Goal: Transaction & Acquisition: Purchase product/service

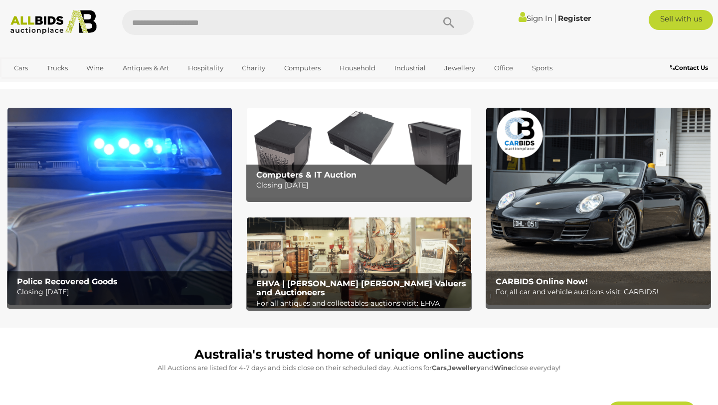
click at [163, 264] on img at bounding box center [119, 206] width 224 height 196
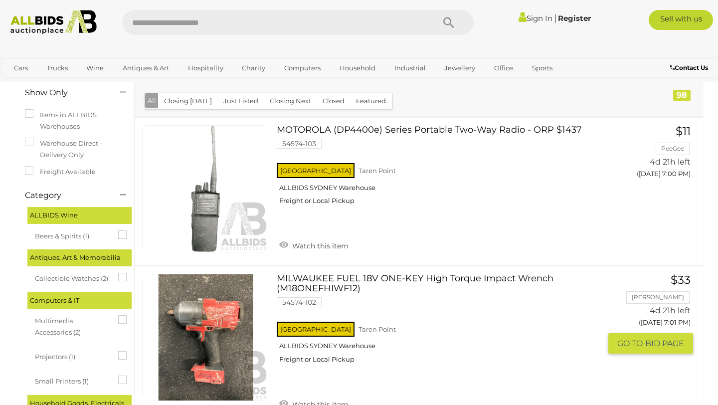
scroll to position [138, 0]
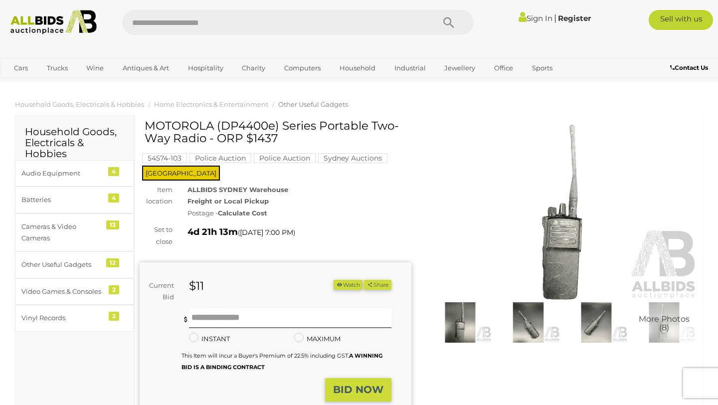
drag, startPoint x: 277, startPoint y: 140, endPoint x: 270, endPoint y: 139, distance: 7.5
click at [269, 139] on h1 "MOTOROLA (DP4400e) Series Portable Two-Way Radio - ORP $1437" at bounding box center [277, 132] width 264 height 25
drag, startPoint x: 204, startPoint y: 139, endPoint x: 146, endPoint y: 123, distance: 61.1
click at [146, 123] on h1 "MOTOROLA (DP4400e) Series Portable Two-Way Radio - ORP $1437" at bounding box center [277, 132] width 264 height 25
copy h1 "MOTOROLA (DP4400e) Series Portable Two-Way Radio"
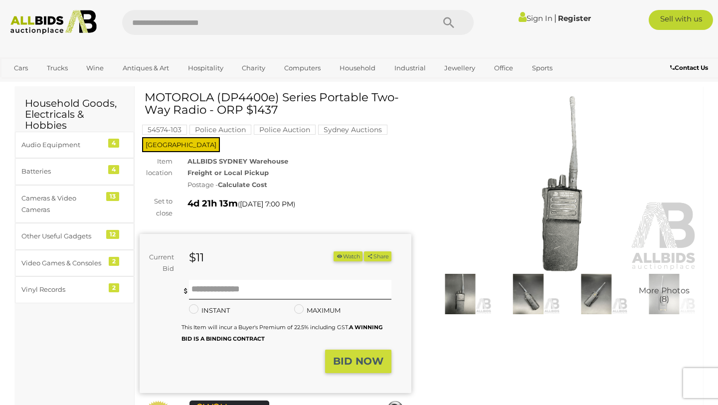
scroll to position [30, 0]
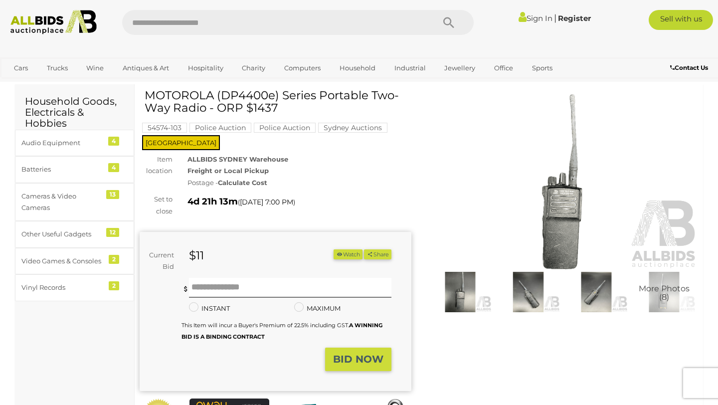
click at [366, 174] on div "ALLBIDS SYDNEY Warehouse Freight or Local Pickup Postage - Calculate Cost" at bounding box center [299, 171] width 239 height 35
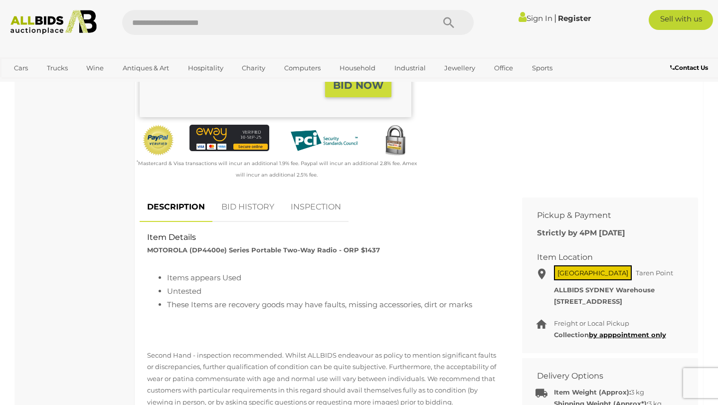
scroll to position [285, 0]
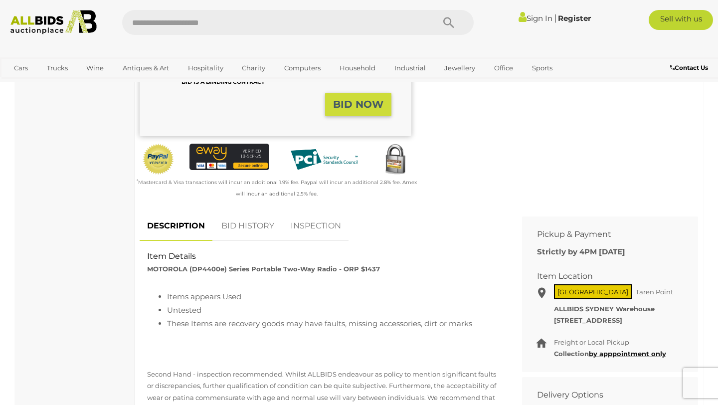
click at [311, 227] on link "INSPECTION" at bounding box center [315, 225] width 65 height 29
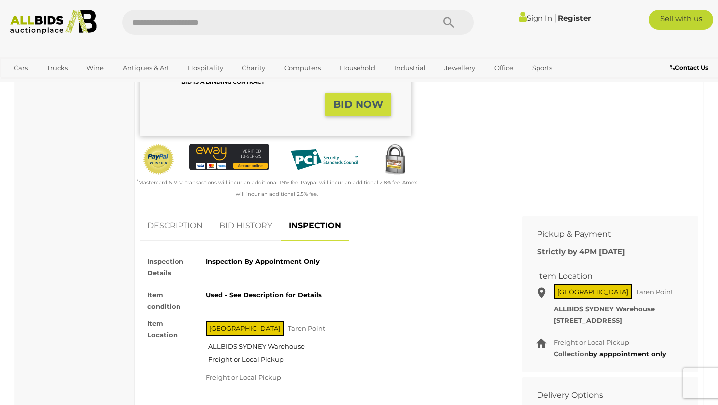
click at [168, 226] on link "DESCRIPTION" at bounding box center [175, 225] width 71 height 29
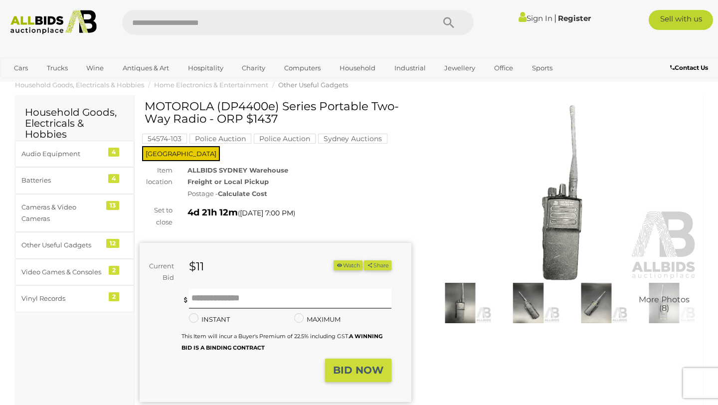
scroll to position [0, 0]
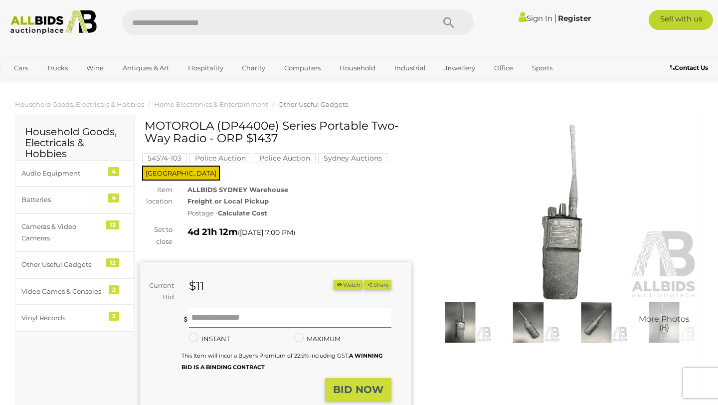
click at [530, 329] on img at bounding box center [527, 322] width 63 height 40
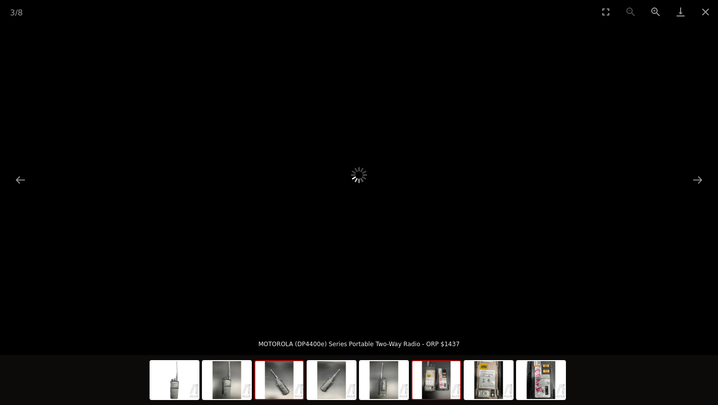
click at [440, 376] on img at bounding box center [436, 380] width 48 height 38
click at [22, 163] on div at bounding box center [359, 174] width 718 height 303
click at [21, 178] on button "Previous slide" at bounding box center [20, 179] width 21 height 19
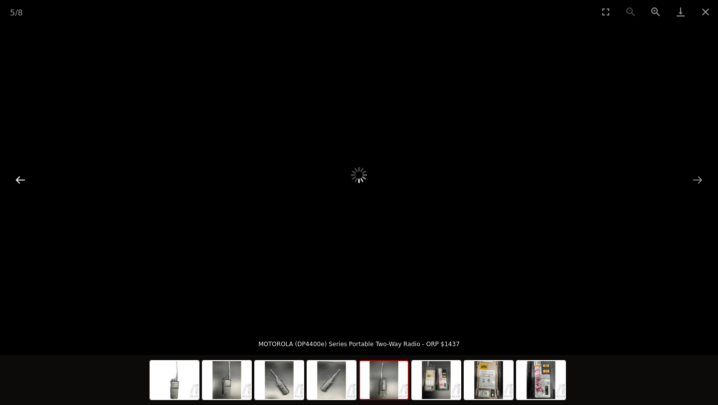
click at [21, 178] on button "Previous slide" at bounding box center [20, 179] width 21 height 19
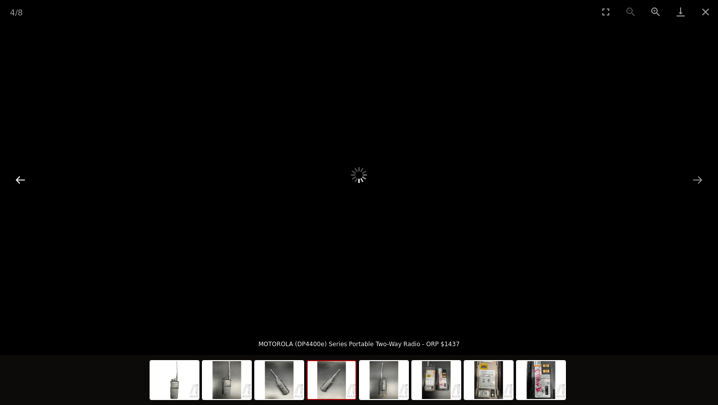
click at [21, 178] on button "Previous slide" at bounding box center [20, 179] width 21 height 19
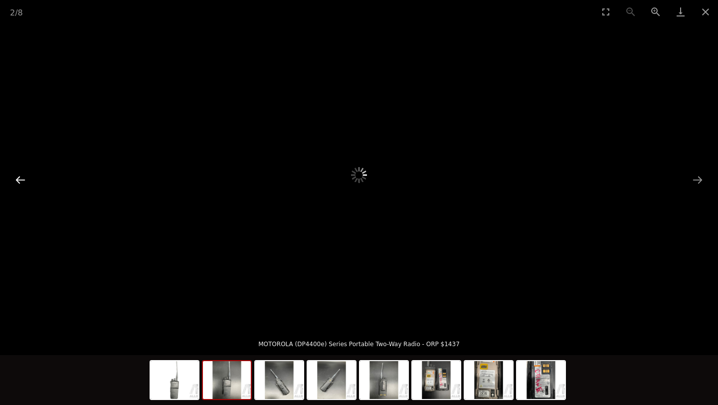
click at [21, 178] on button "Previous slide" at bounding box center [20, 179] width 21 height 19
click at [409, 101] on picture at bounding box center [358, 175] width 359 height 152
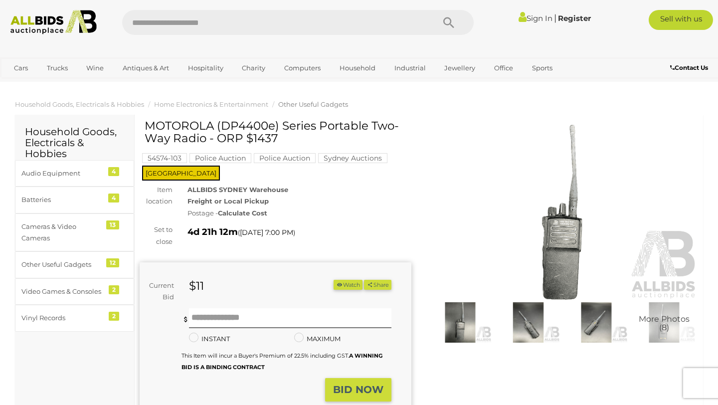
click at [466, 321] on img at bounding box center [460, 322] width 63 height 40
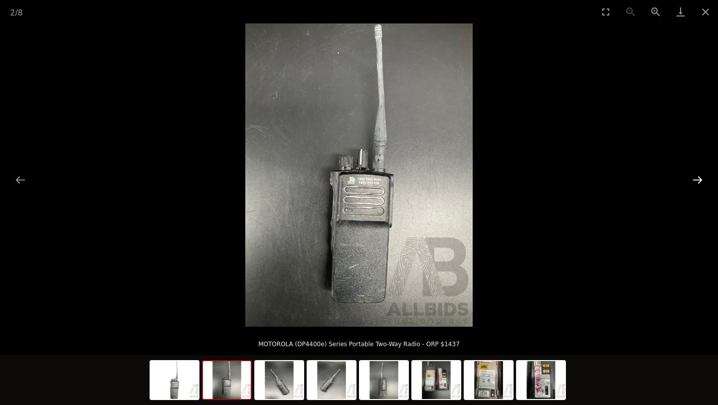
click at [694, 179] on button "Next slide" at bounding box center [697, 179] width 21 height 19
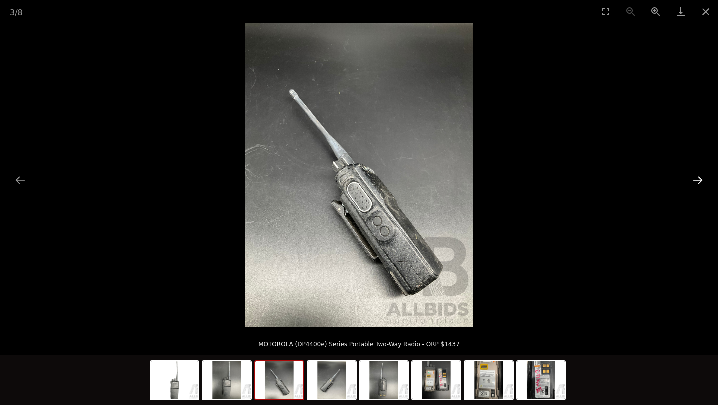
click at [694, 179] on button "Next slide" at bounding box center [697, 179] width 21 height 19
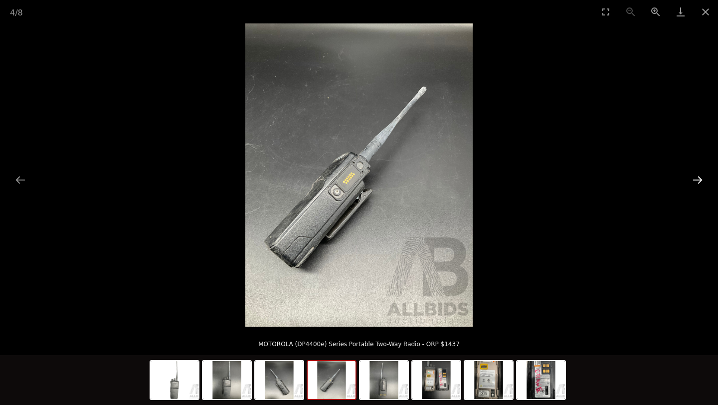
click at [694, 179] on button "Next slide" at bounding box center [697, 179] width 21 height 19
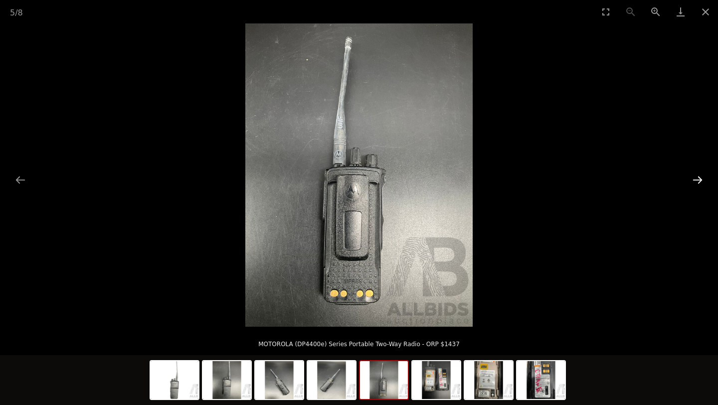
click at [694, 179] on button "Next slide" at bounding box center [697, 179] width 21 height 19
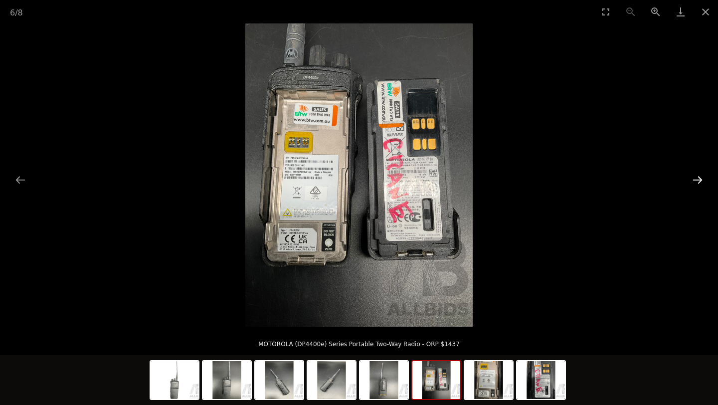
click at [694, 180] on button "Next slide" at bounding box center [697, 179] width 21 height 19
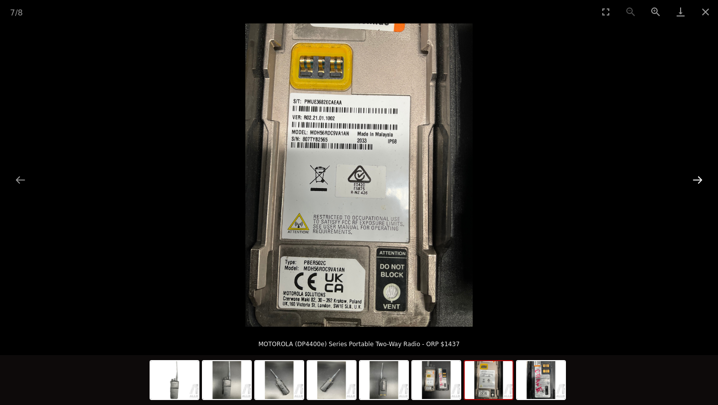
click at [694, 180] on button "Next slide" at bounding box center [697, 179] width 21 height 19
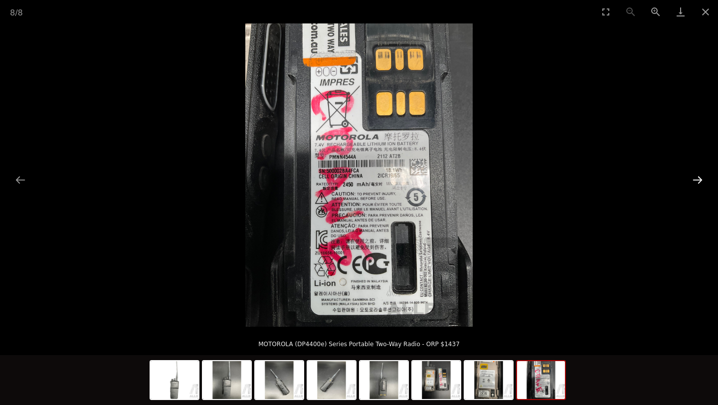
click at [694, 180] on button "Next slide" at bounding box center [697, 179] width 21 height 19
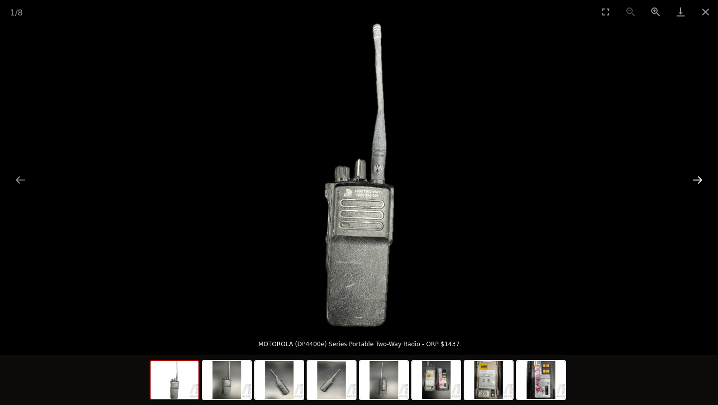
click at [694, 180] on button "Next slide" at bounding box center [697, 179] width 21 height 19
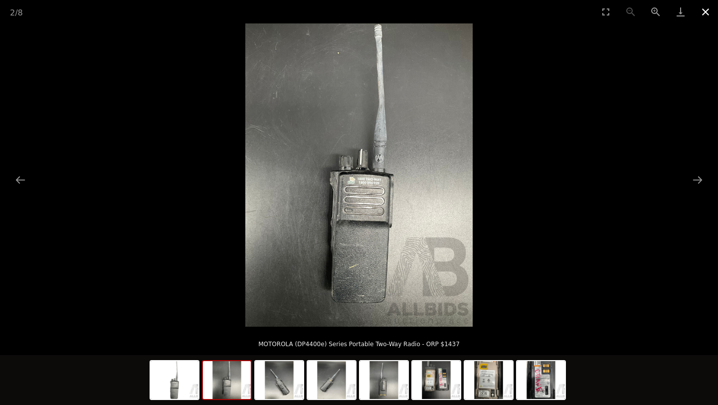
click at [704, 8] on button "Close gallery" at bounding box center [705, 11] width 25 height 23
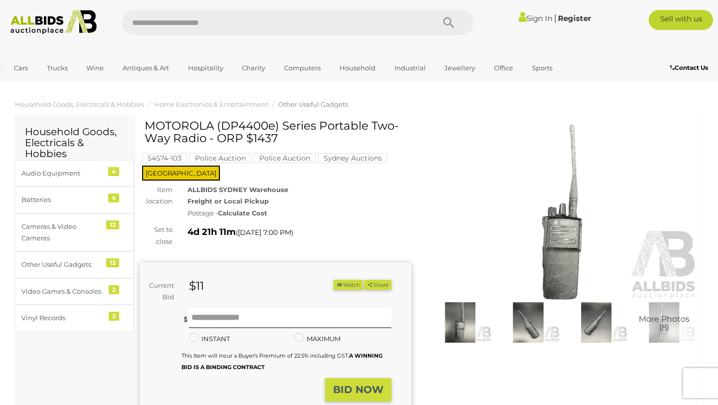
click at [65, 16] on img at bounding box center [53, 22] width 97 height 24
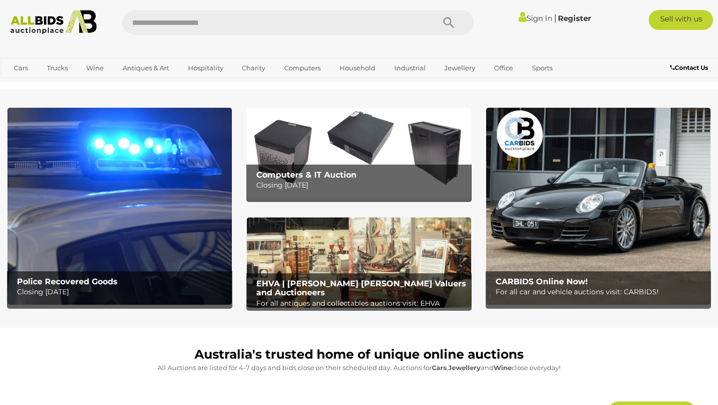
click at [128, 179] on img at bounding box center [119, 206] width 224 height 196
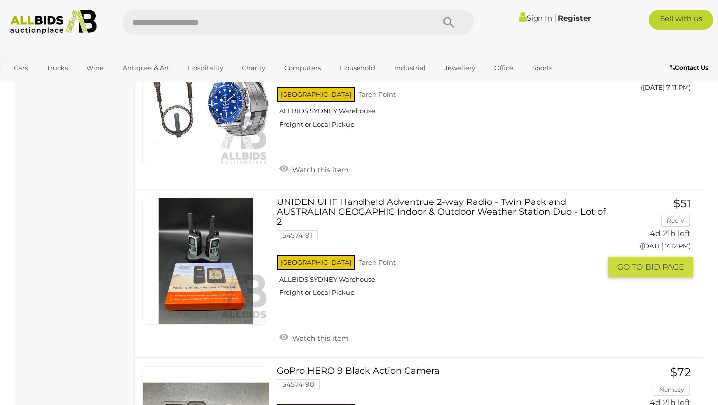
scroll to position [1935, 0]
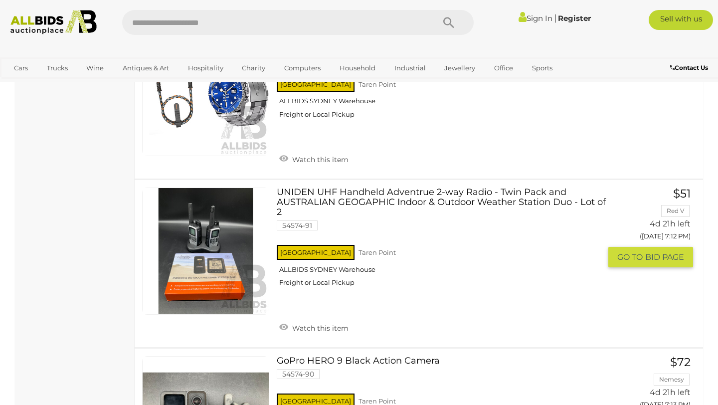
click at [381, 195] on link "UNIDEN UHF Handheld Adventrue 2-way Radio - Twin Pack and AUSTRALIAN GEOGAPHIC …" at bounding box center [442, 240] width 316 height 107
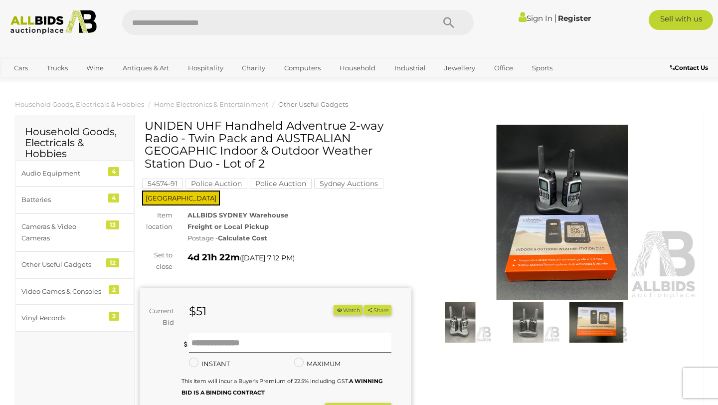
drag, startPoint x: 273, startPoint y: 167, endPoint x: 149, endPoint y: 121, distance: 132.5
click at [149, 121] on h1 "UNIDEN UHF Handheld Adventrue 2-way Radio - Twin Pack and AUSTRALIAN GEOGAPHIC …" at bounding box center [277, 145] width 264 height 50
copy h1 "UNIDEN UHF Handheld Adventrue 2-way Radio - Twin Pack and AUSTRALIAN GEOGAPHIC …"
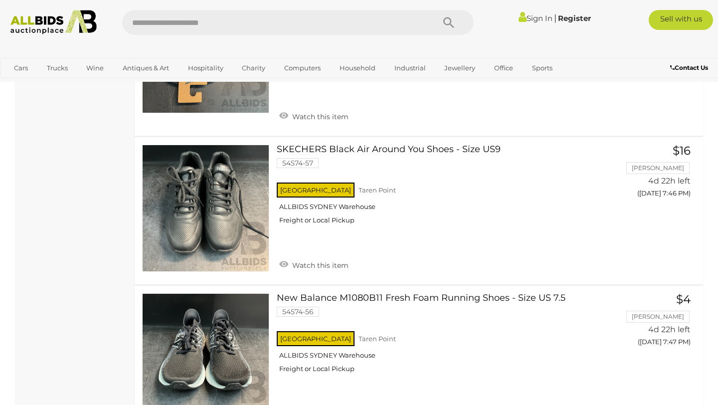
scroll to position [7356, 0]
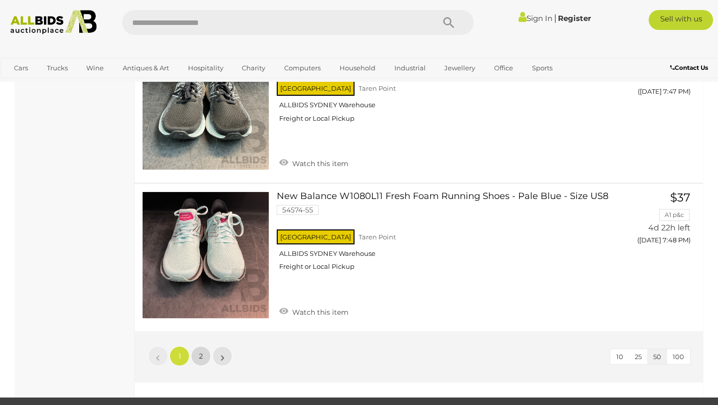
click at [204, 346] on link "2" at bounding box center [201, 356] width 20 height 20
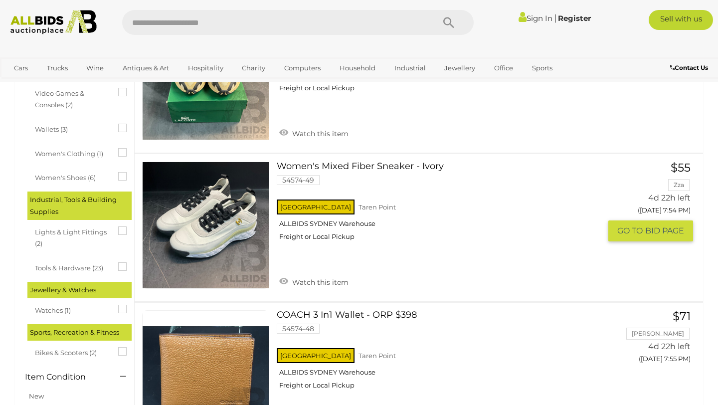
scroll to position [857, 0]
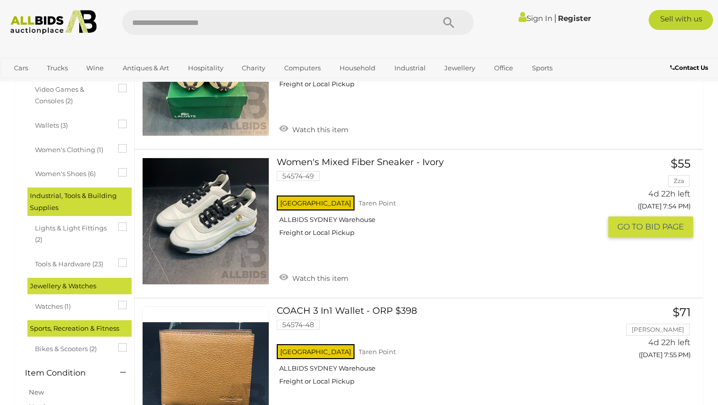
click at [258, 231] on link at bounding box center [205, 220] width 127 height 127
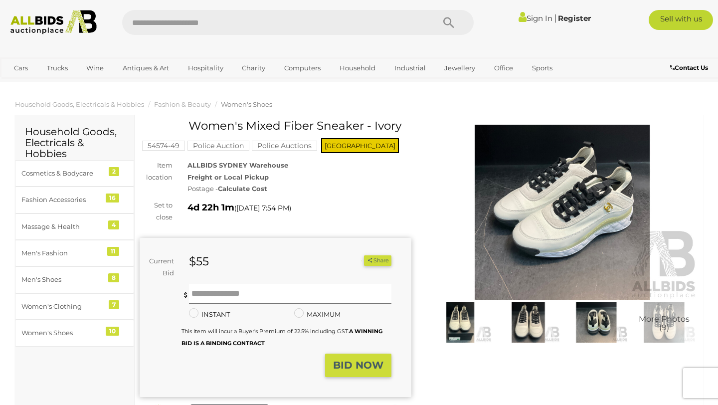
click at [618, 207] on img at bounding box center [562, 212] width 272 height 175
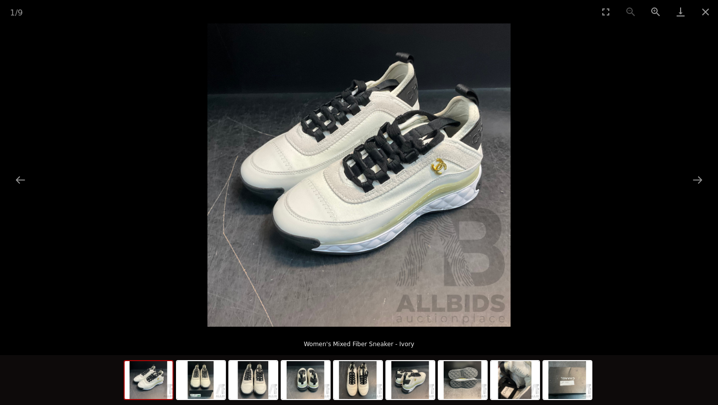
click at [429, 198] on img at bounding box center [358, 174] width 303 height 303
click at [704, 4] on button "Close gallery" at bounding box center [705, 11] width 25 height 23
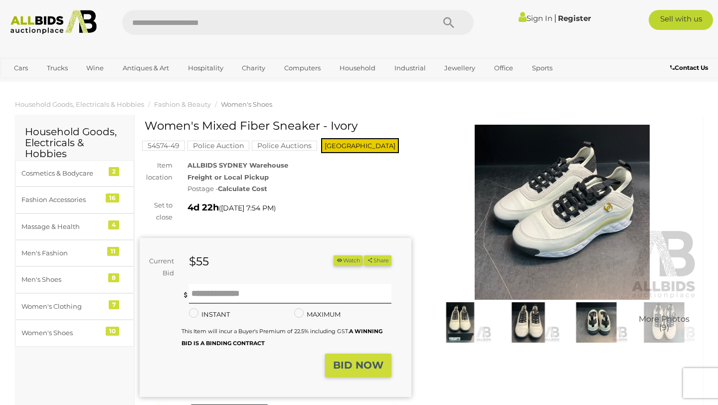
click at [664, 324] on span "More Photos (9)" at bounding box center [663, 323] width 51 height 17
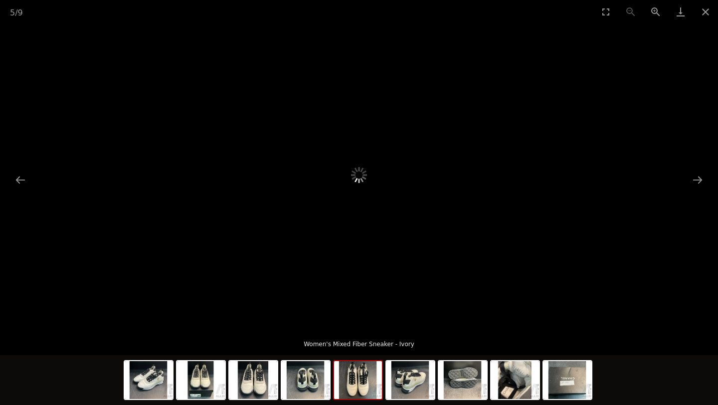
click at [540, 375] on div at bounding box center [359, 381] width 471 height 52
click at [566, 375] on img at bounding box center [567, 380] width 48 height 38
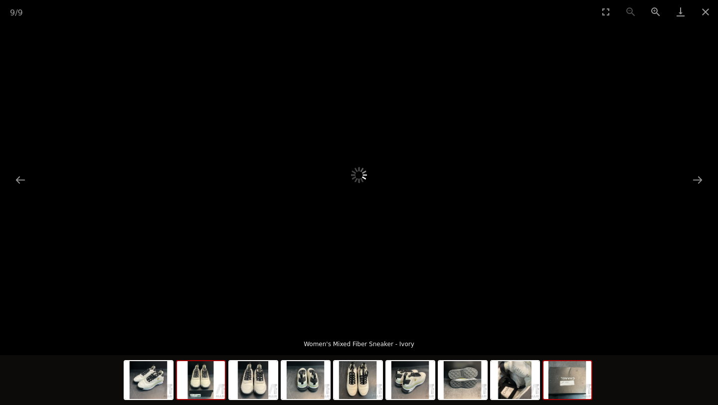
click at [212, 381] on img at bounding box center [201, 380] width 48 height 38
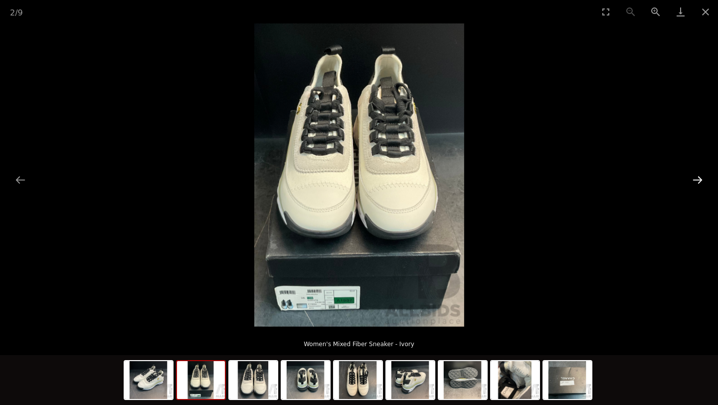
click at [703, 179] on button "Next slide" at bounding box center [697, 179] width 21 height 19
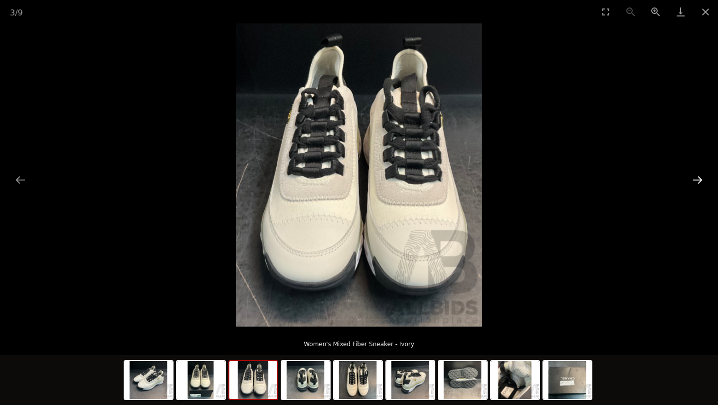
click at [702, 179] on button "Next slide" at bounding box center [697, 179] width 21 height 19
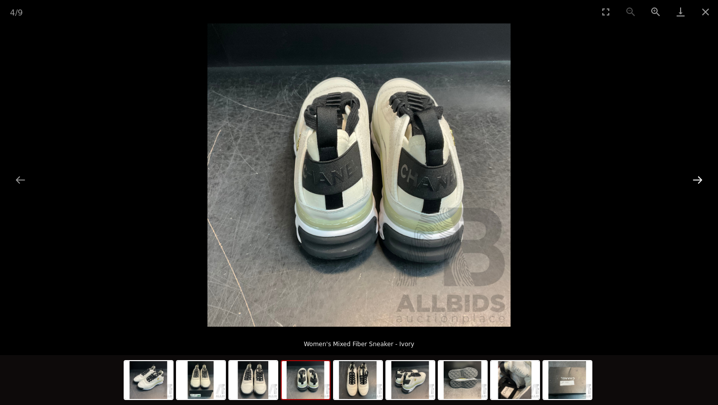
click at [702, 179] on button "Next slide" at bounding box center [697, 179] width 21 height 19
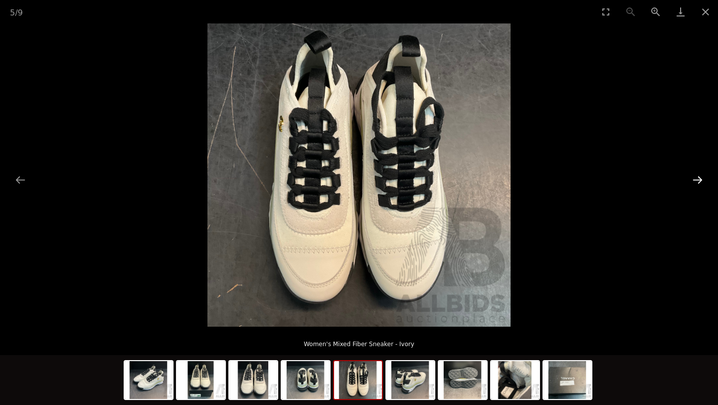
click at [702, 179] on button "Next slide" at bounding box center [697, 179] width 21 height 19
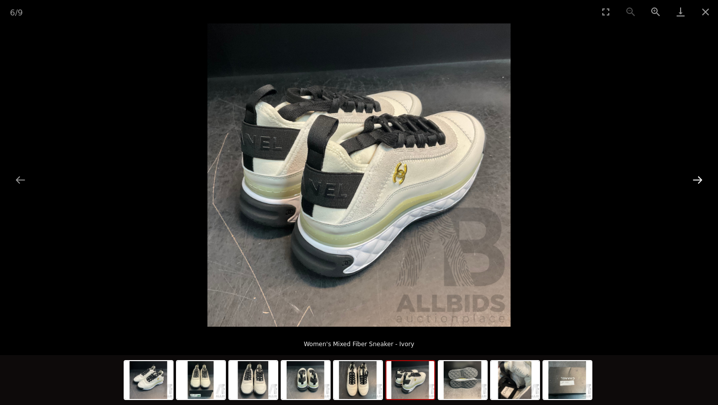
click at [702, 179] on button "Next slide" at bounding box center [697, 179] width 21 height 19
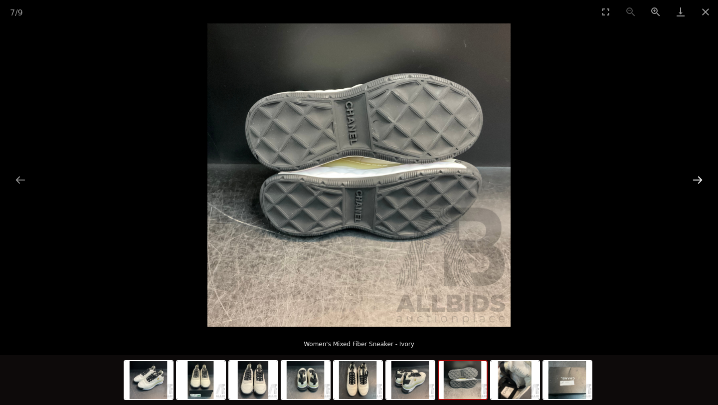
click at [704, 182] on button "Next slide" at bounding box center [697, 179] width 21 height 19
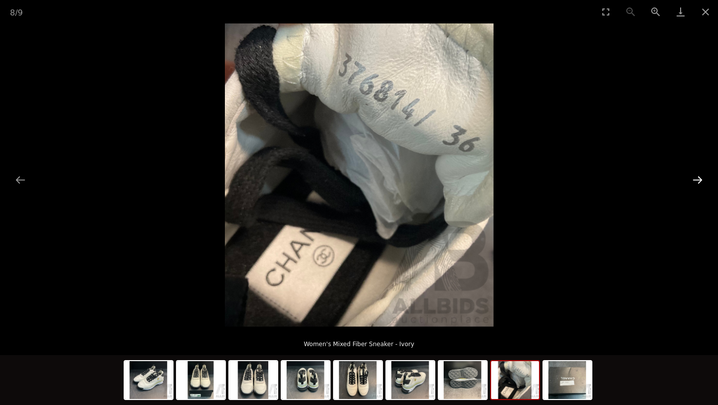
click at [704, 182] on button "Next slide" at bounding box center [697, 179] width 21 height 19
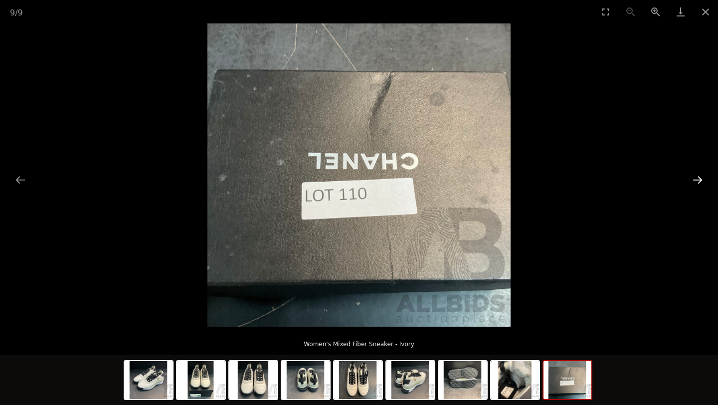
click at [704, 182] on button "Next slide" at bounding box center [697, 179] width 21 height 19
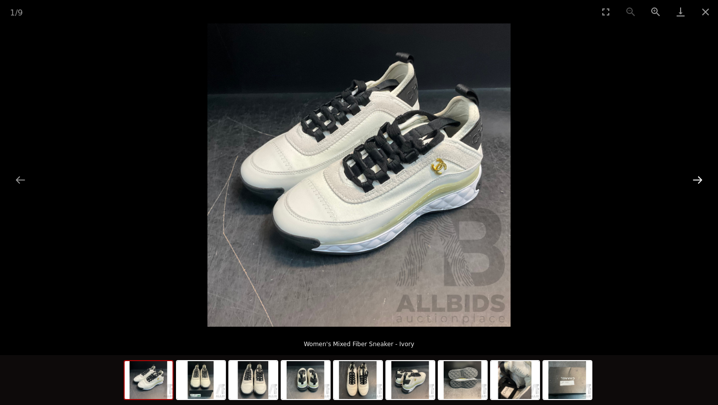
click at [701, 180] on button "Next slide" at bounding box center [697, 179] width 21 height 19
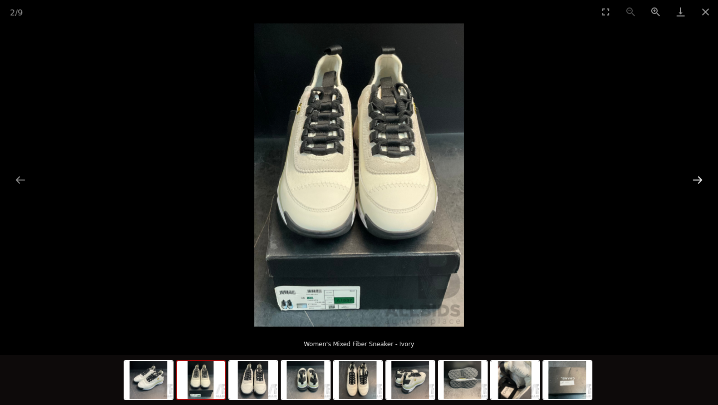
click at [703, 176] on button "Next slide" at bounding box center [697, 179] width 21 height 19
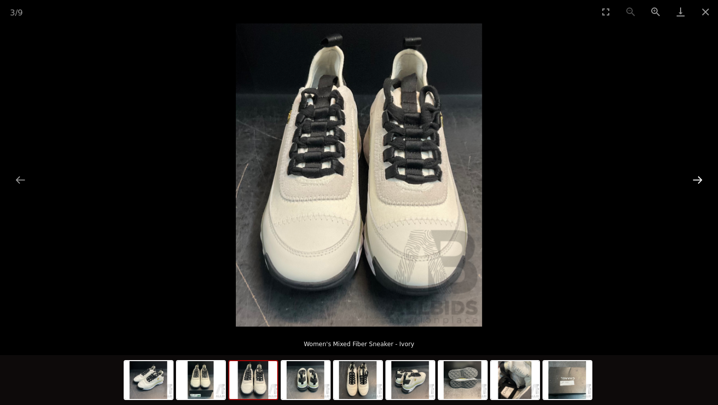
click at [705, 179] on button "Next slide" at bounding box center [697, 179] width 21 height 19
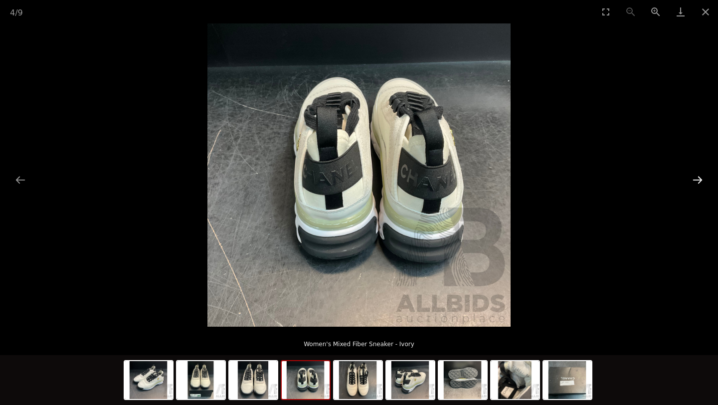
click at [705, 179] on button "Next slide" at bounding box center [697, 179] width 21 height 19
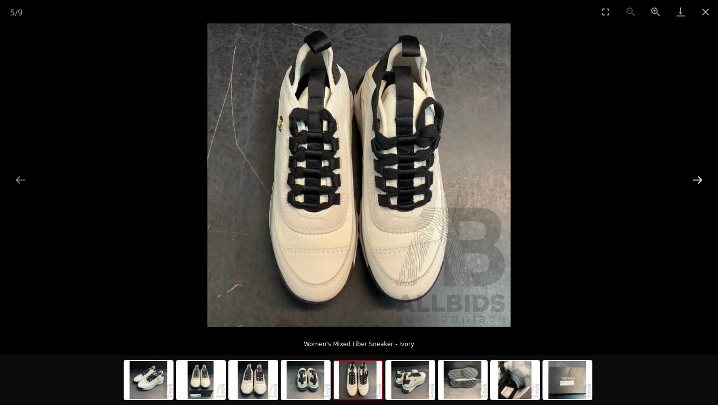
click at [705, 179] on button "Next slide" at bounding box center [697, 179] width 21 height 19
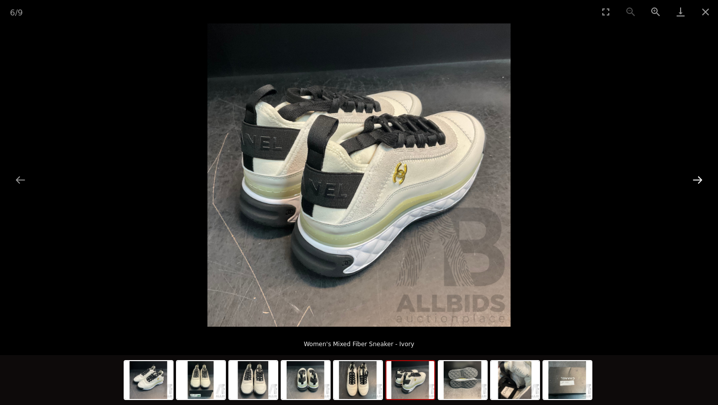
click at [705, 179] on button "Next slide" at bounding box center [697, 179] width 21 height 19
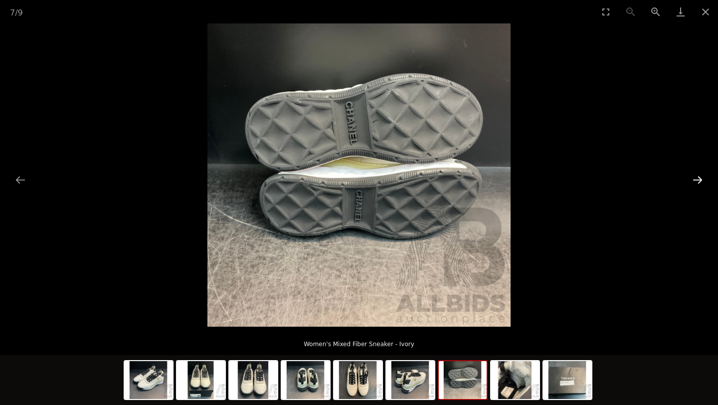
click at [705, 179] on button "Next slide" at bounding box center [697, 179] width 21 height 19
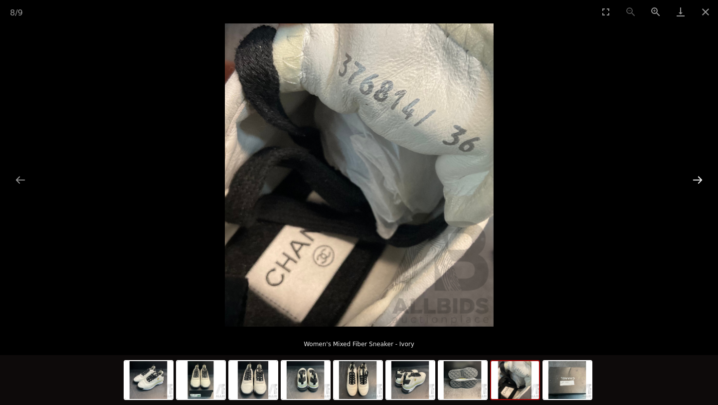
click at [705, 179] on button "Next slide" at bounding box center [697, 179] width 21 height 19
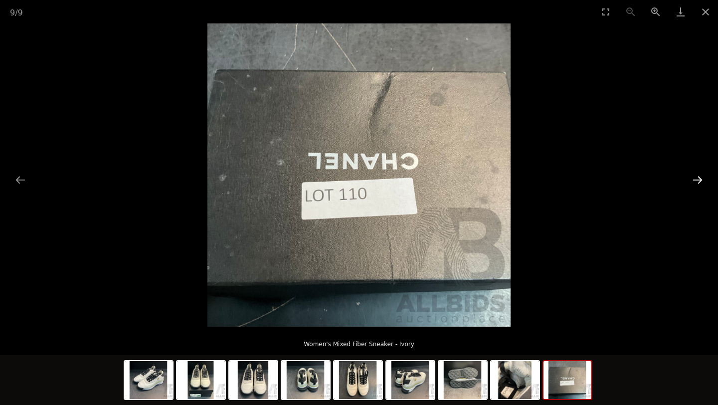
click at [705, 179] on button "Next slide" at bounding box center [697, 179] width 21 height 19
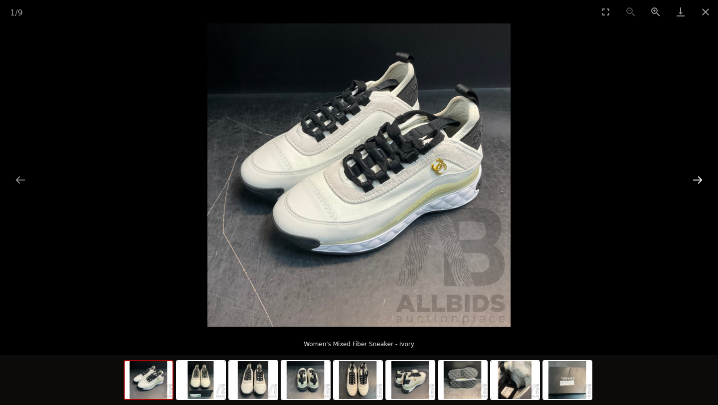
click at [705, 179] on button "Next slide" at bounding box center [697, 179] width 21 height 19
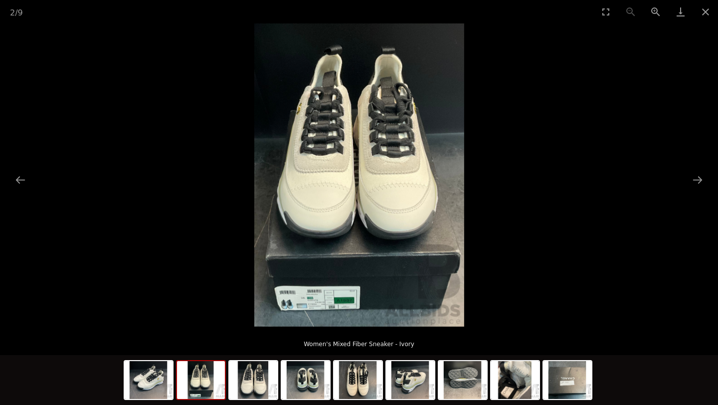
click at [321, 293] on img at bounding box center [359, 174] width 210 height 303
click at [706, 13] on button "Close gallery" at bounding box center [705, 11] width 25 height 23
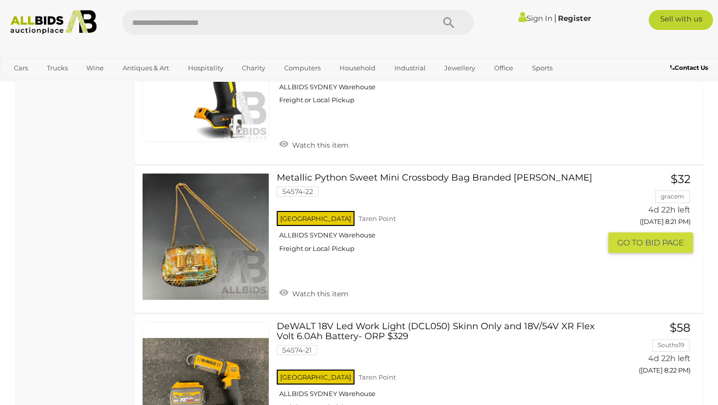
scroll to position [6040, 0]
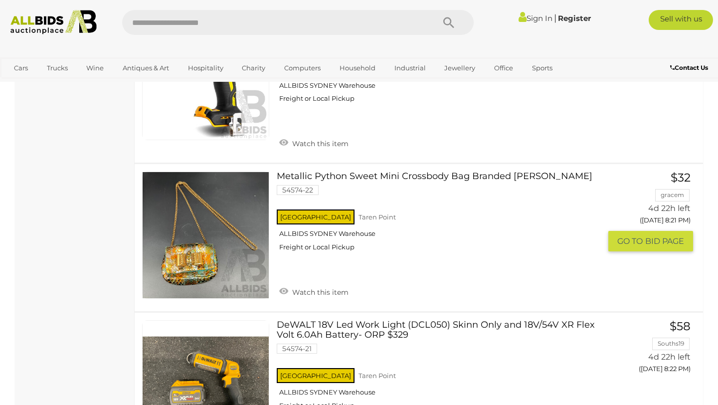
click at [396, 171] on link "Metallic Python Sweet Mini Crossbody Bag Branded [PERSON_NAME] 54574-22 [GEOGRA…" at bounding box center [442, 214] width 316 height 87
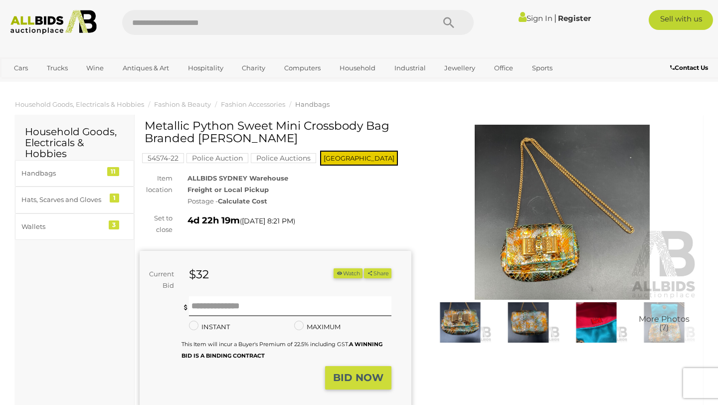
click at [528, 263] on img at bounding box center [562, 212] width 272 height 175
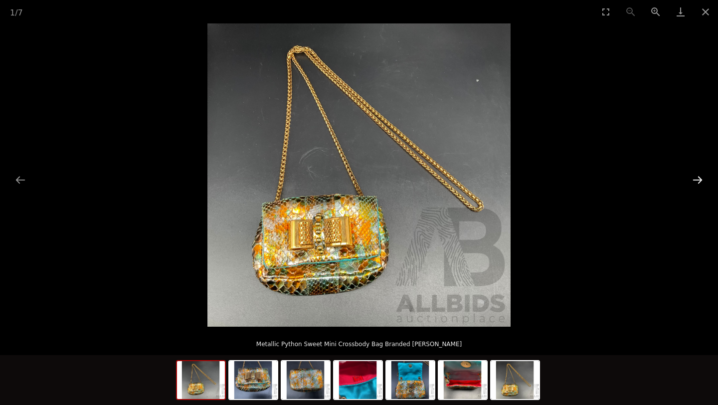
click at [703, 176] on button "Next slide" at bounding box center [697, 179] width 21 height 19
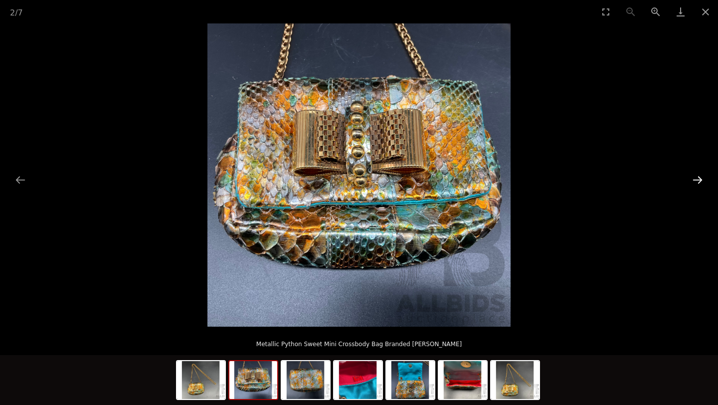
click at [703, 174] on button "Next slide" at bounding box center [697, 179] width 21 height 19
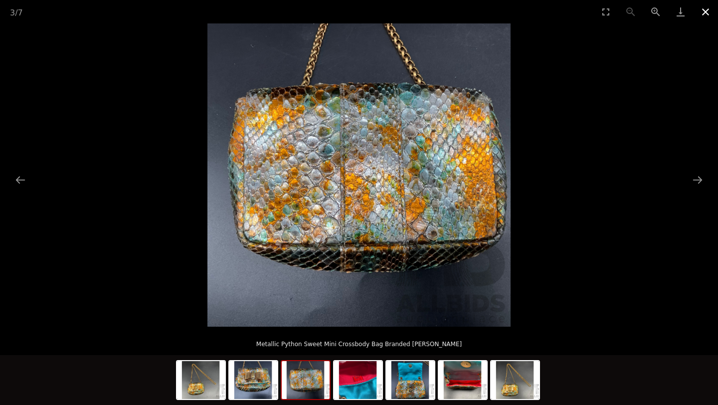
click at [705, 9] on button "Close gallery" at bounding box center [705, 11] width 25 height 23
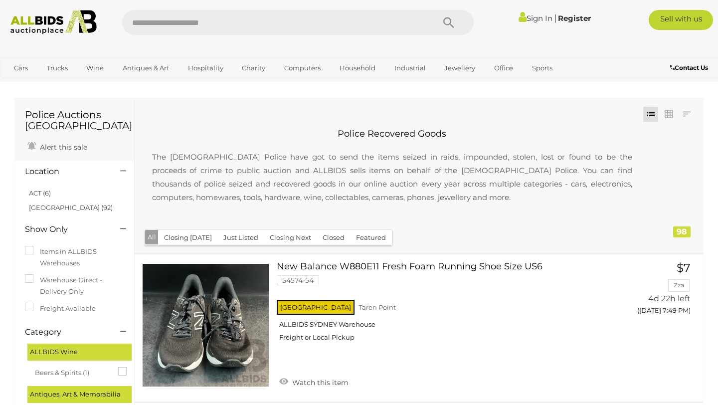
click at [38, 19] on img at bounding box center [53, 22] width 97 height 24
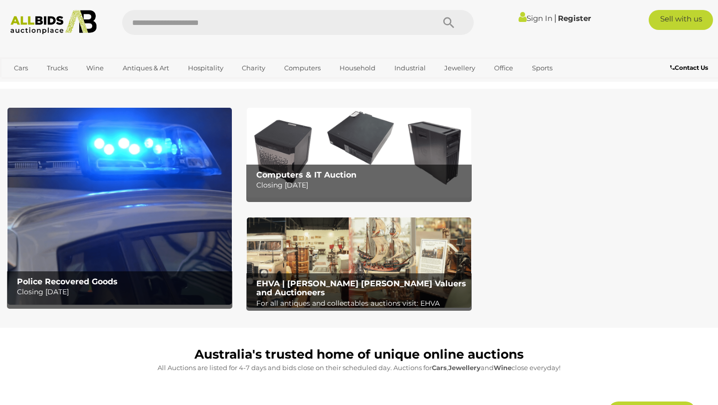
click at [371, 272] on img at bounding box center [359, 262] width 224 height 90
